Goal: Transaction & Acquisition: Purchase product/service

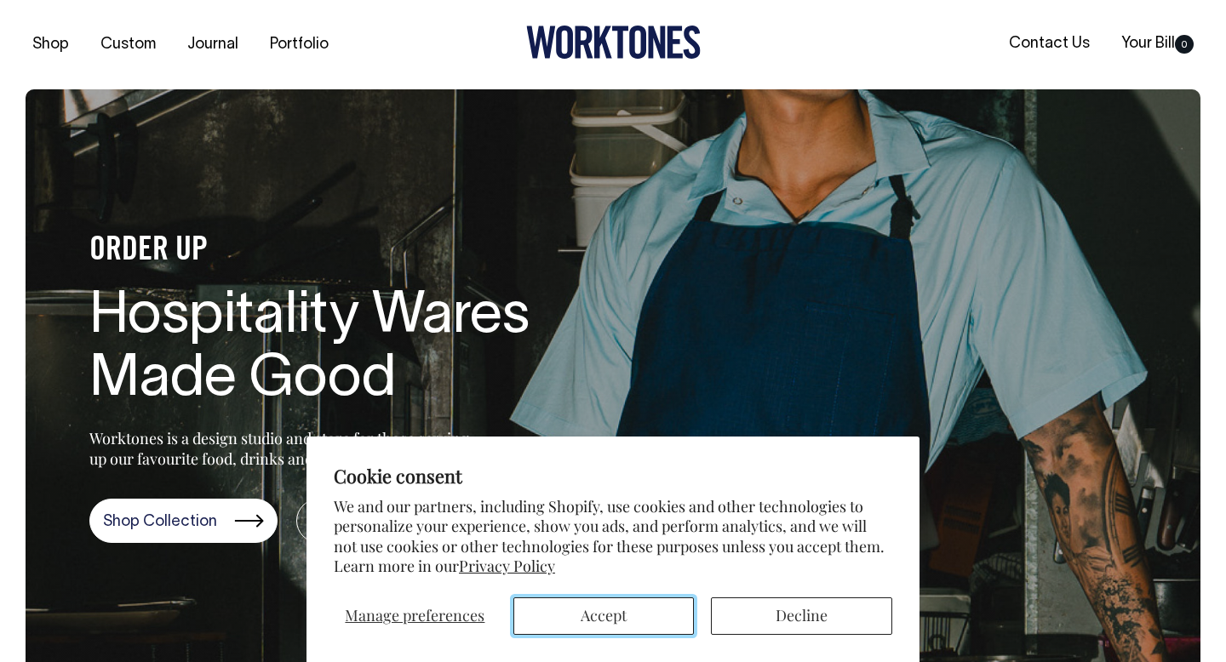
click at [620, 615] on button "Accept" at bounding box center [603, 615] width 181 height 37
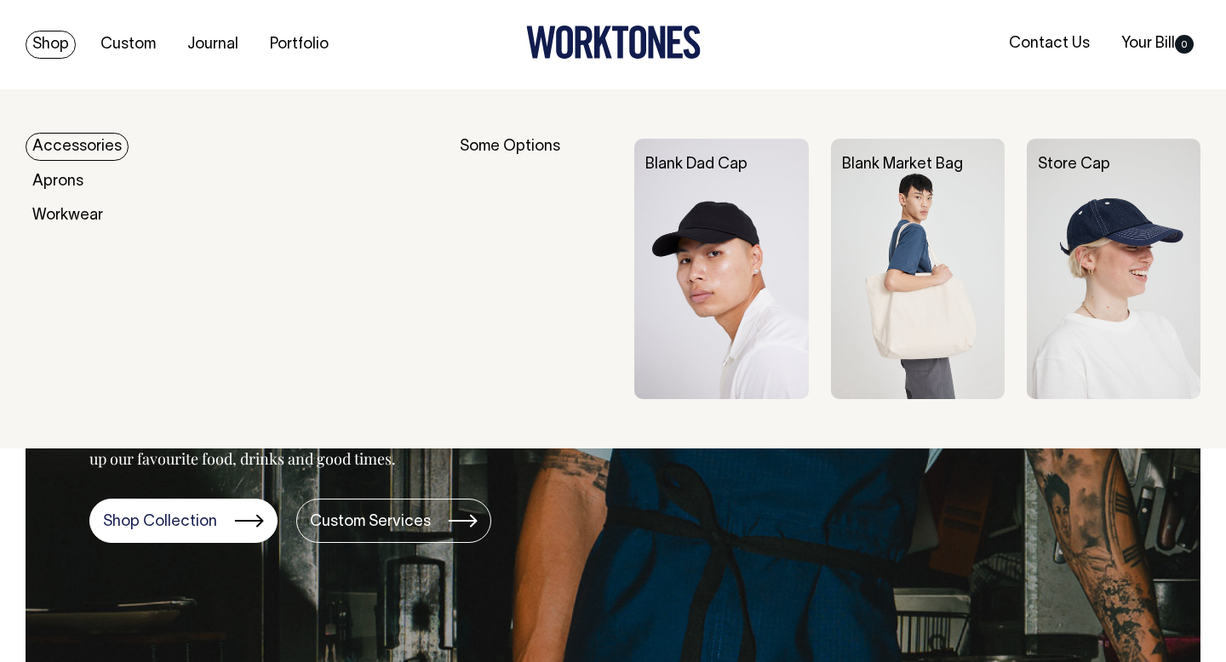
click at [42, 41] on link "Shop" at bounding box center [51, 45] width 50 height 28
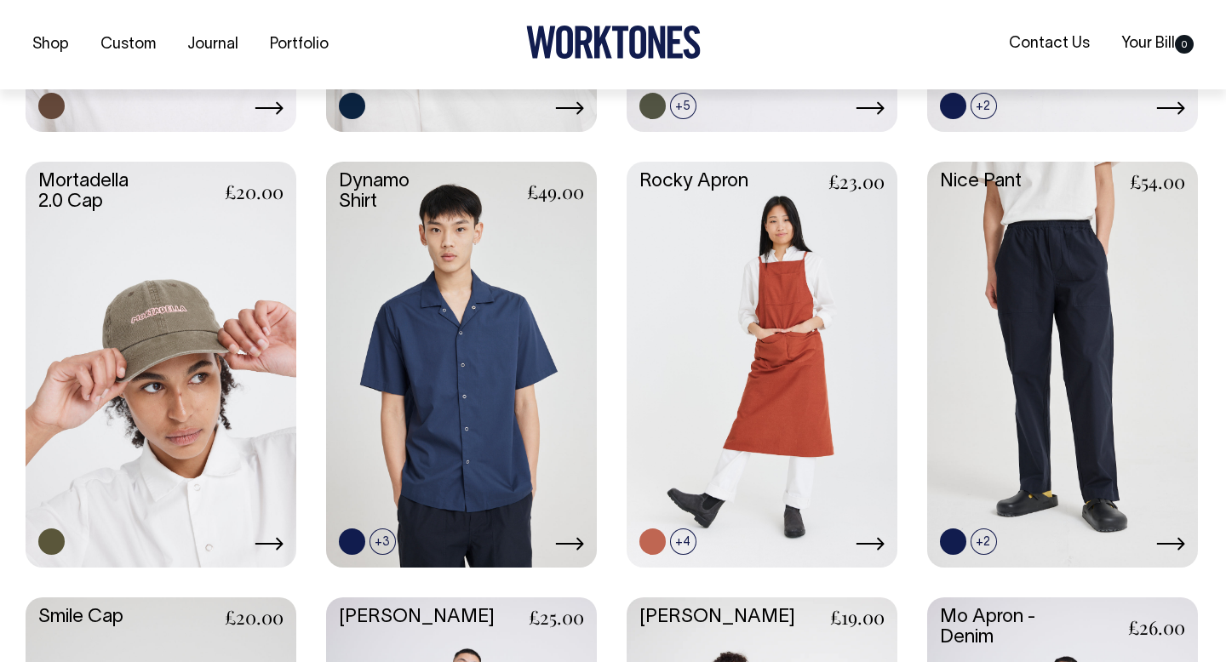
scroll to position [1534, 0]
click at [214, 378] on link at bounding box center [161, 362] width 271 height 403
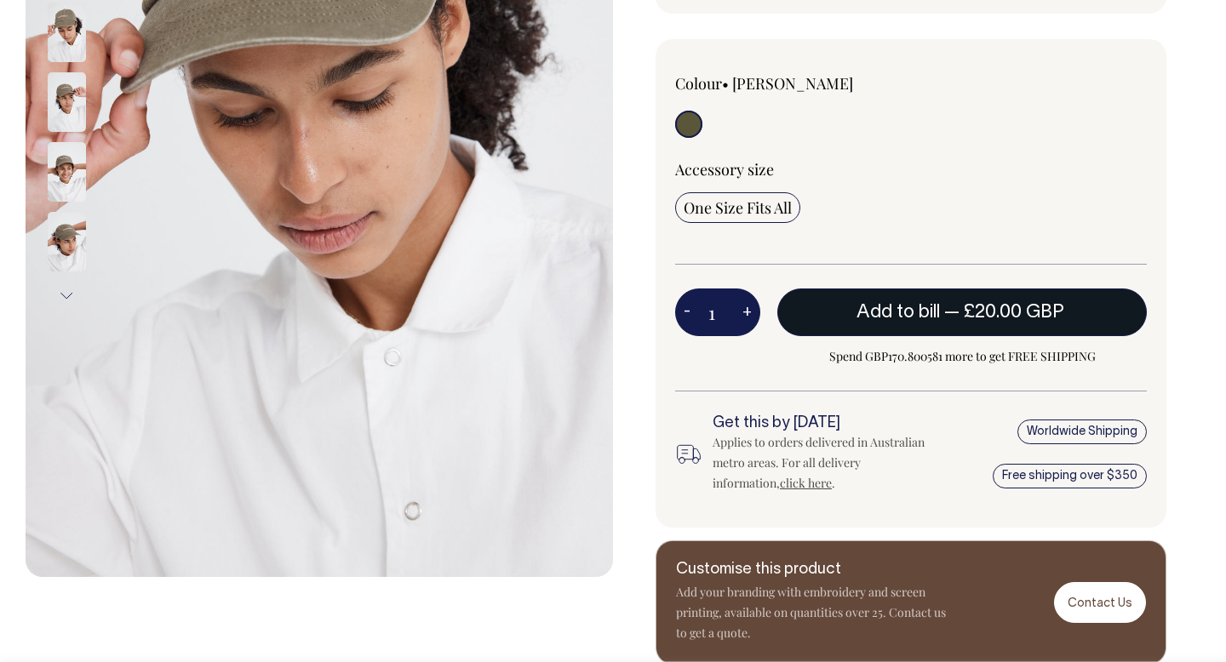
scroll to position [393, 0]
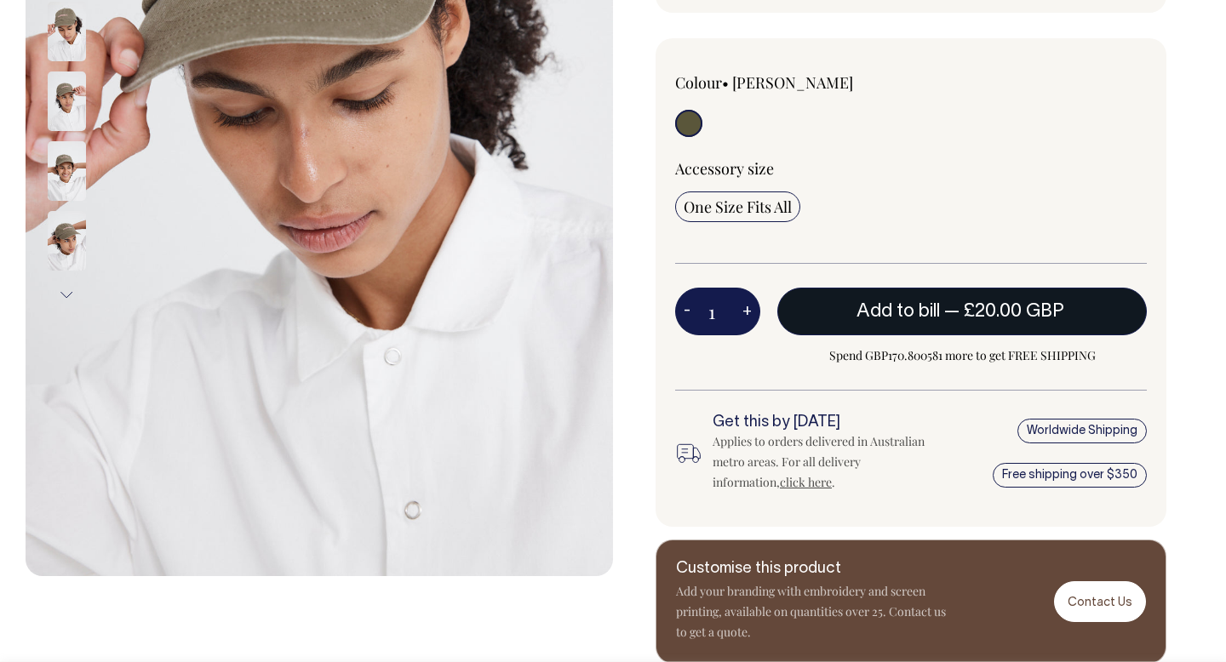
click at [974, 303] on span "£20.00 GBP" at bounding box center [1013, 311] width 100 height 17
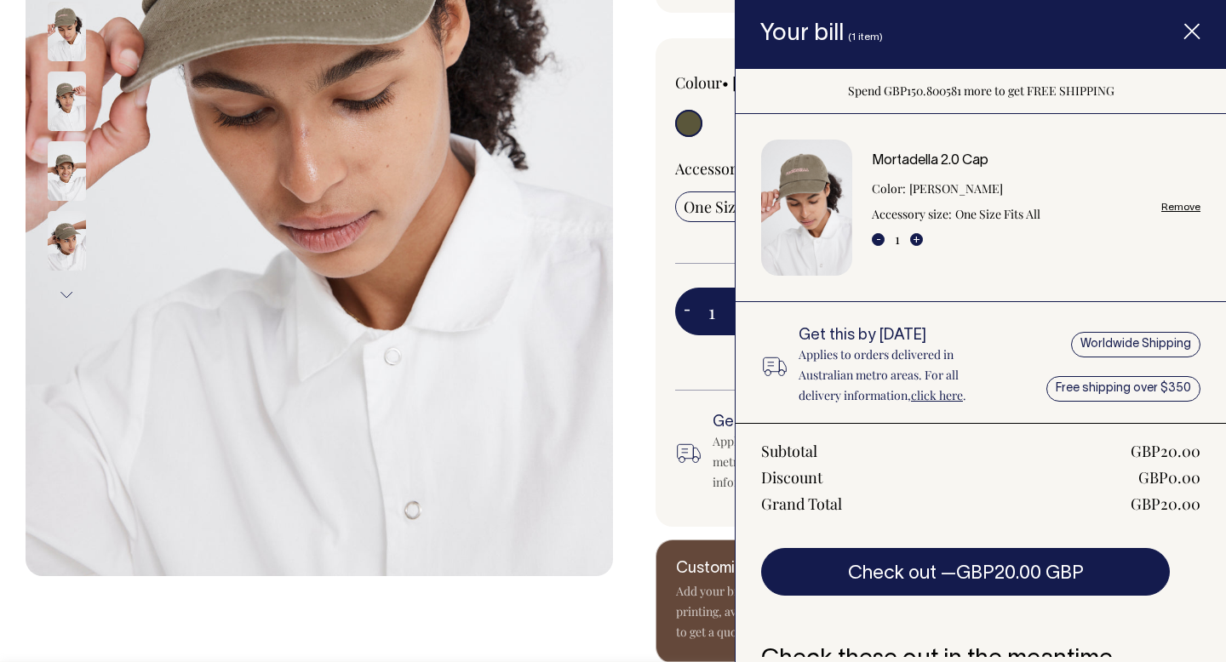
click at [942, 397] on link "click here" at bounding box center [937, 395] width 52 height 16
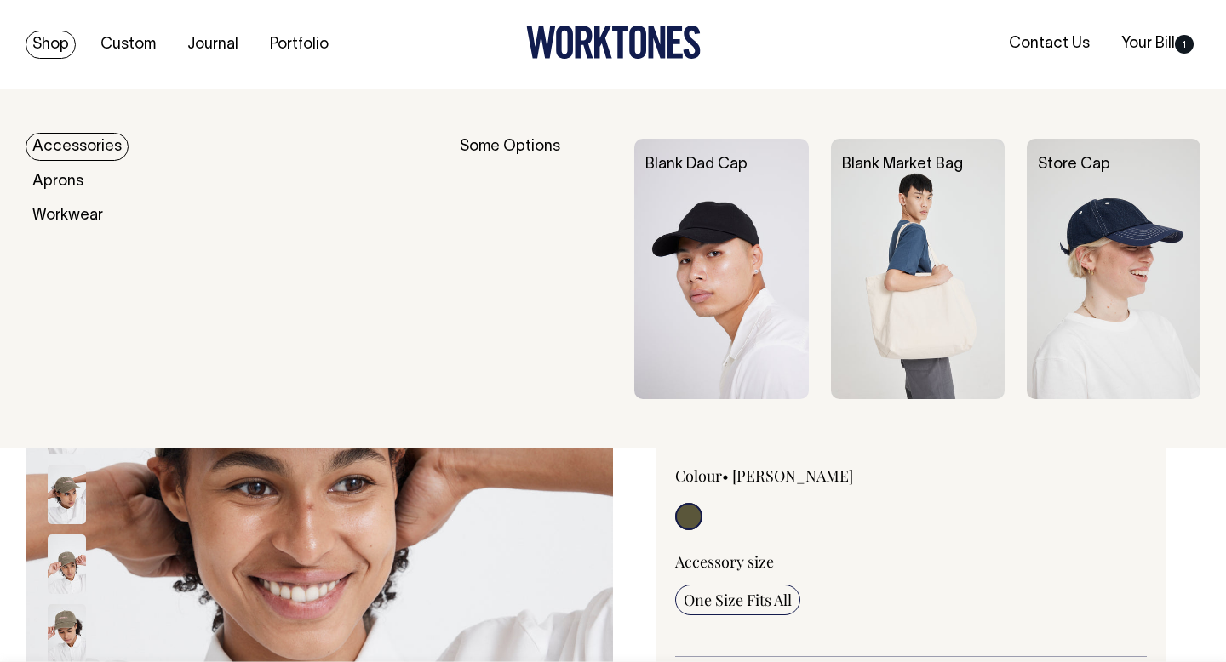
click at [912, 317] on img at bounding box center [918, 269] width 174 height 260
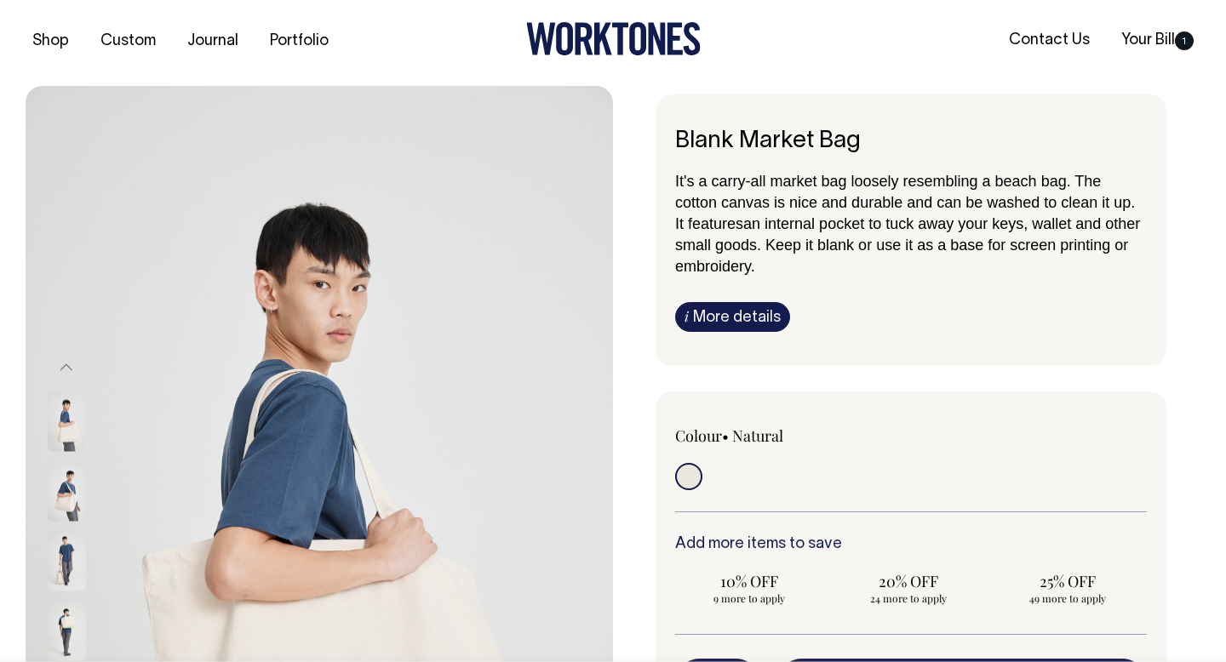
scroll to position [2, 0]
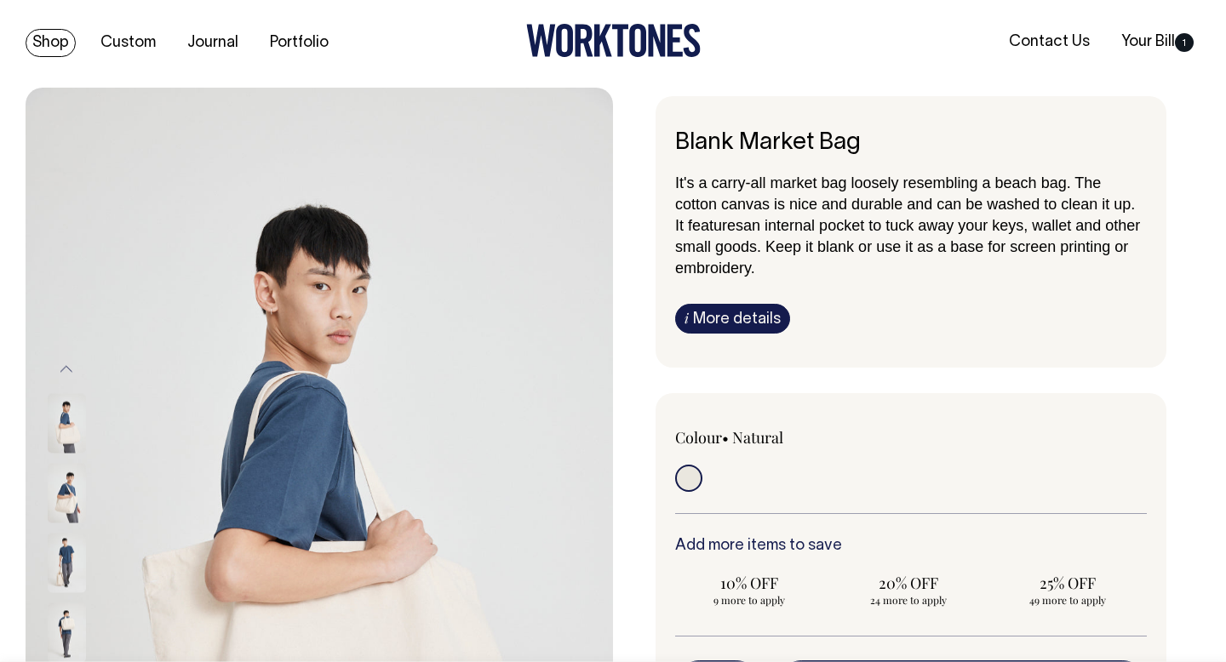
click at [61, 45] on link "Shop" at bounding box center [51, 43] width 50 height 28
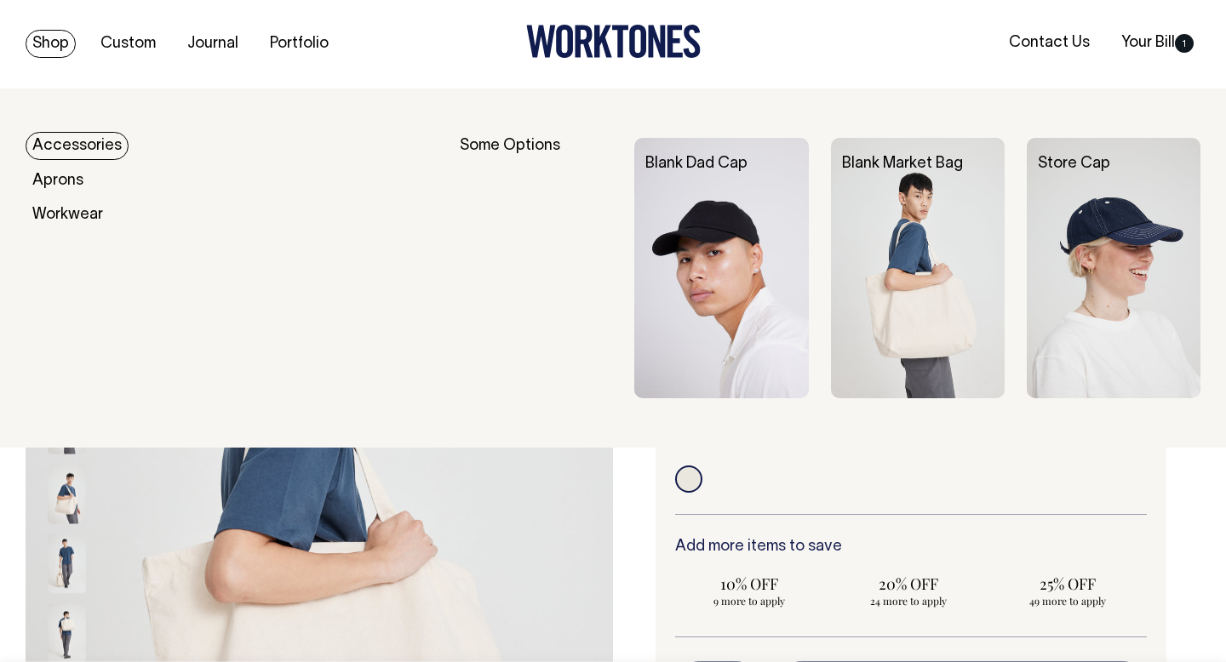
scroll to position [0, 0]
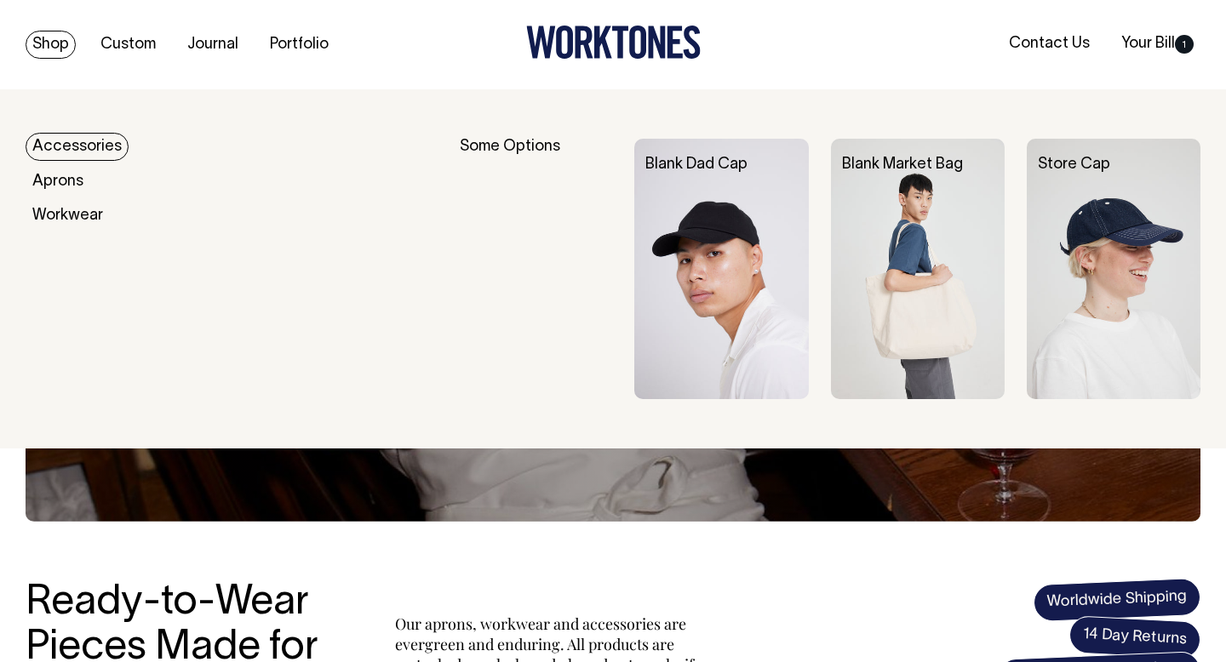
click at [67, 151] on link "Accessories" at bounding box center [77, 147] width 103 height 28
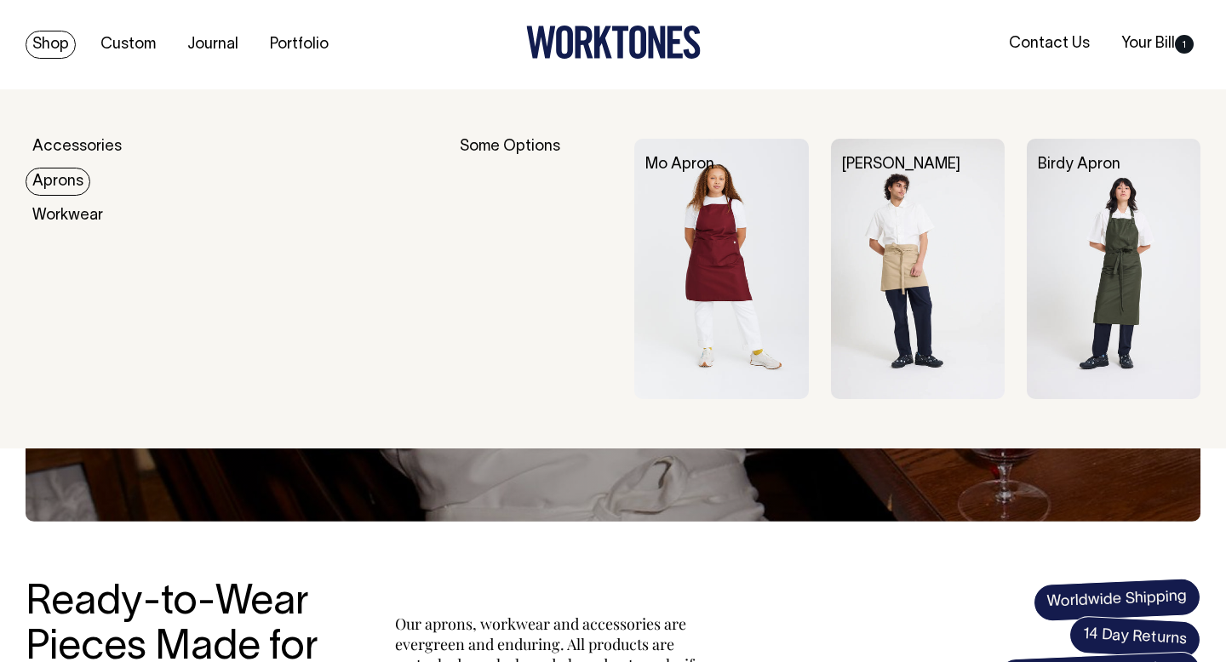
click at [67, 180] on link "Aprons" at bounding box center [58, 182] width 65 height 28
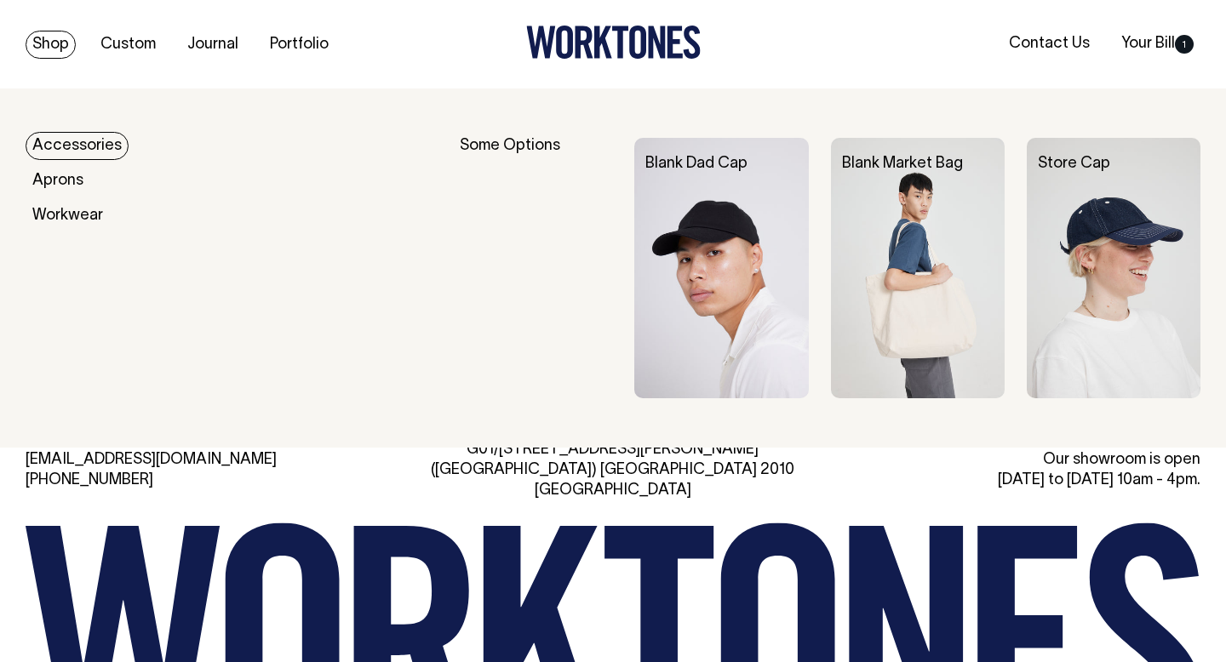
scroll to position [1683, 0]
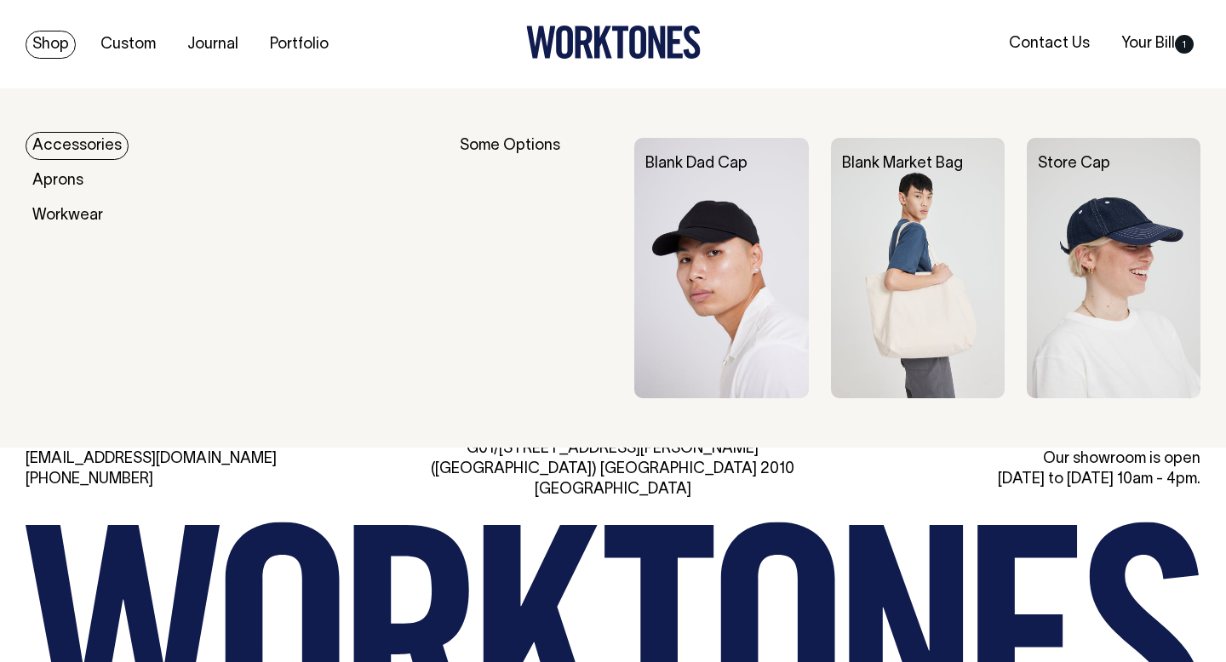
click at [67, 155] on link "Accessories" at bounding box center [77, 146] width 103 height 28
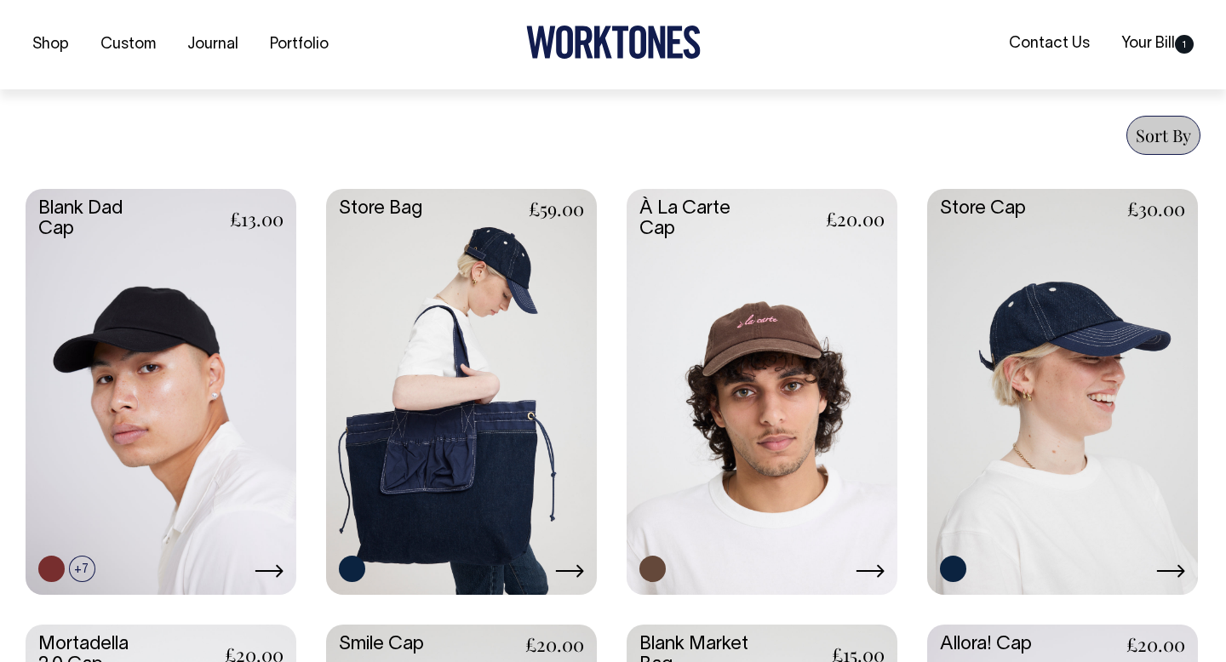
scroll to position [635, 0]
click at [418, 461] on link at bounding box center [461, 389] width 271 height 403
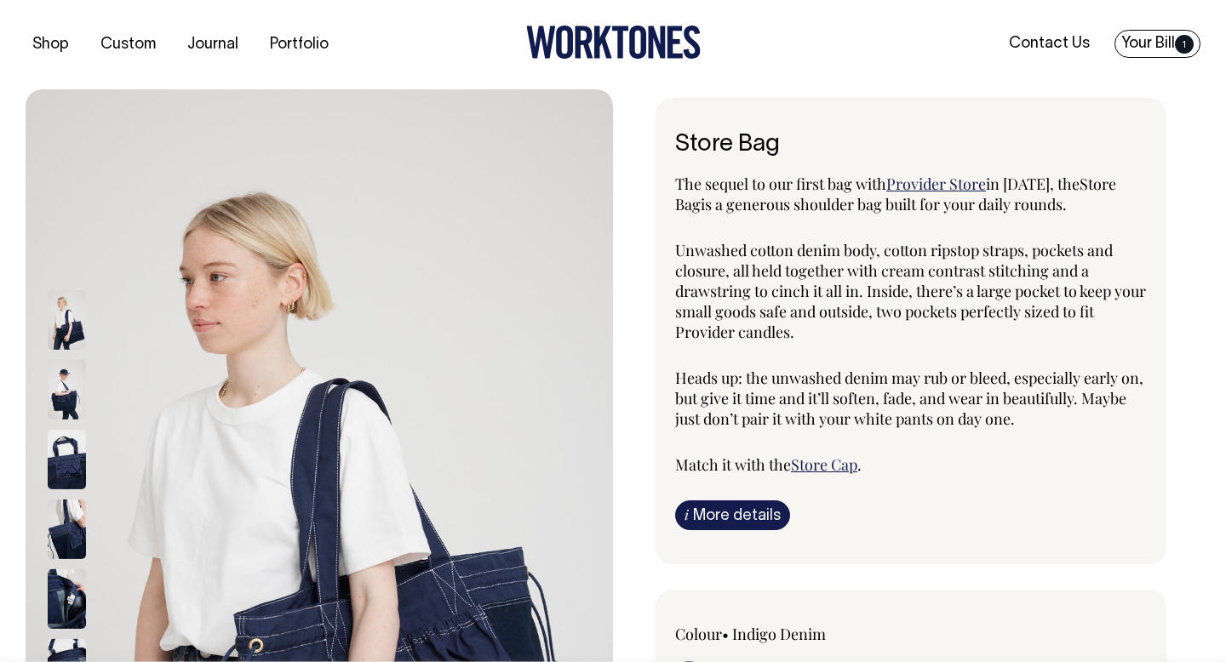
click at [1139, 41] on link "Your Bill 1" at bounding box center [1157, 44] width 86 height 28
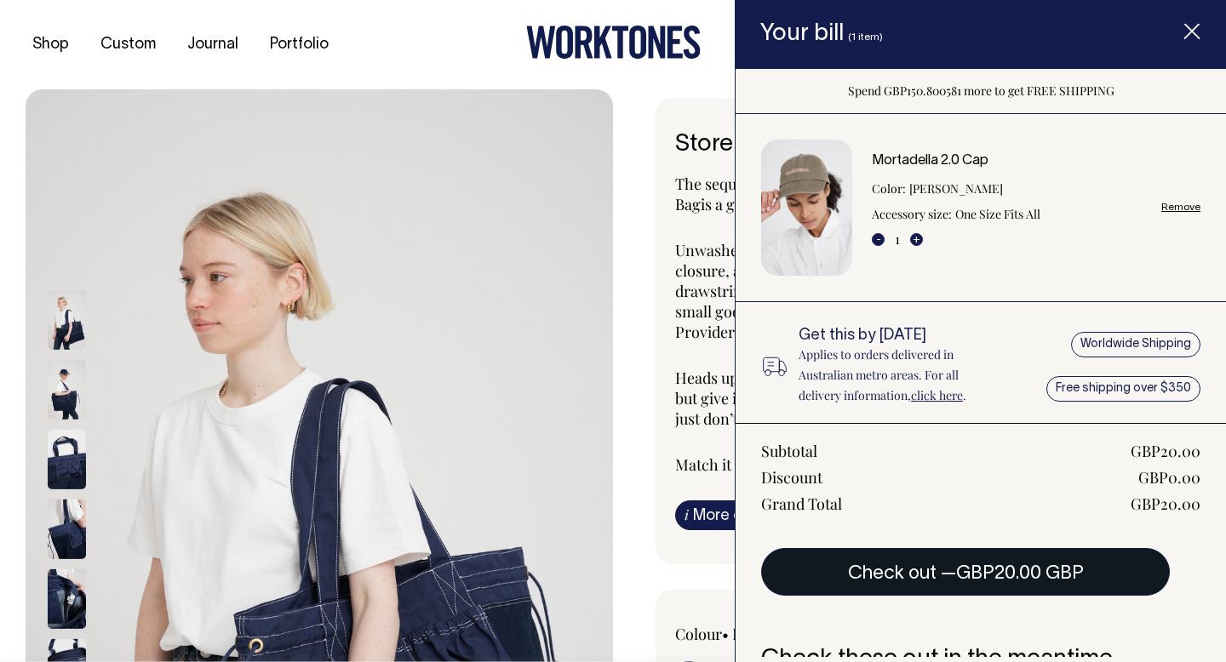
click at [914, 579] on button "Check out — GBP20.00 GBP" at bounding box center [965, 572] width 409 height 48
